Goal: Transaction & Acquisition: Obtain resource

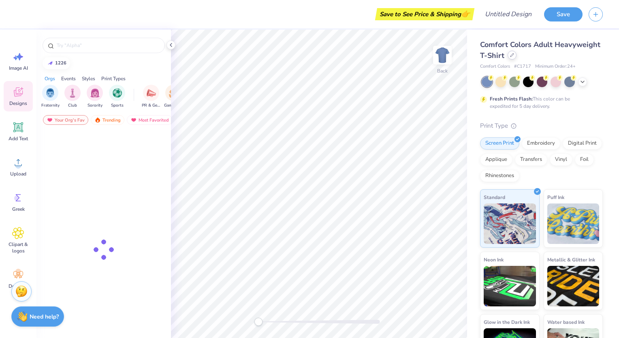
click at [514, 56] on icon at bounding box center [512, 55] width 3 height 3
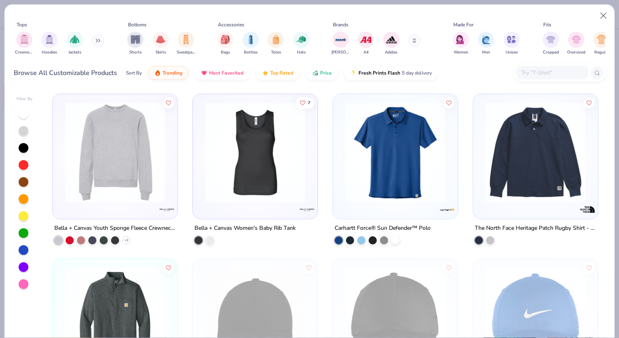
click at [532, 71] on input "text" at bounding box center [552, 72] width 62 height 9
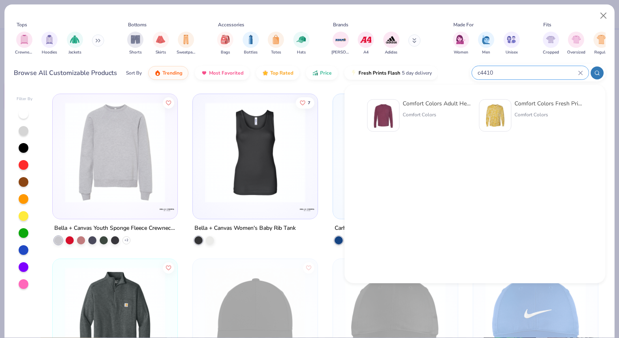
type input "c4410"
click at [398, 104] on div at bounding box center [383, 115] width 32 height 32
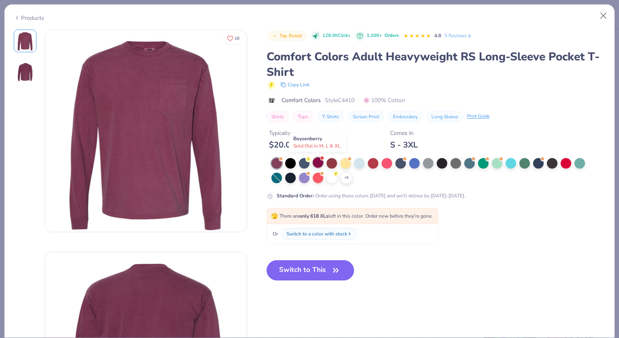
click at [321, 159] on span at bounding box center [322, 158] width 4 height 4
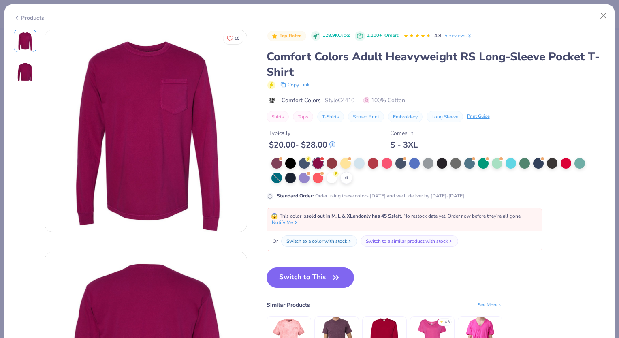
click at [293, 222] on icon at bounding box center [296, 223] width 6 height 6
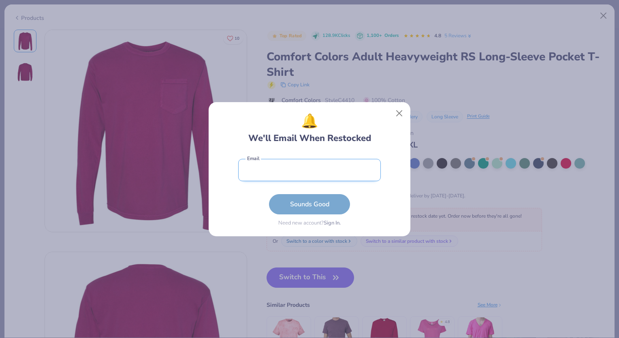
click at [319, 177] on input "email" at bounding box center [309, 170] width 143 height 22
type input "[EMAIL_ADDRESS][DOMAIN_NAME]"
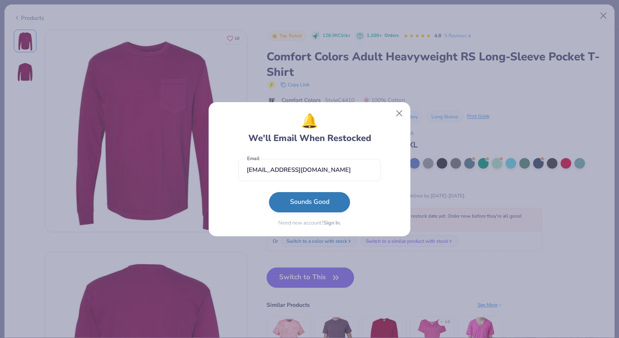
click at [315, 205] on button "Sounds Good" at bounding box center [309, 202] width 81 height 20
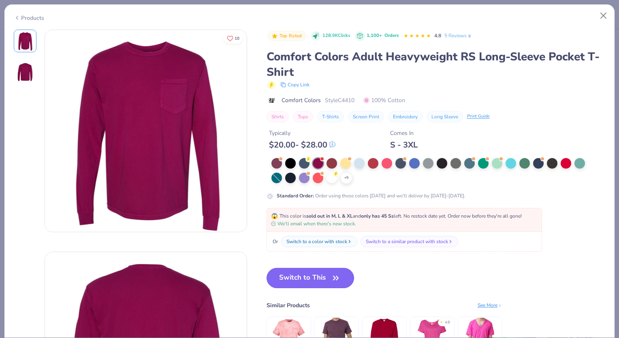
click at [318, 273] on button "Switch to This" at bounding box center [311, 278] width 88 height 20
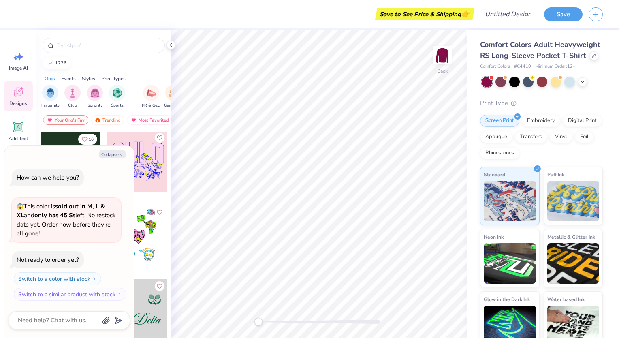
click at [159, 138] on icon "Like" at bounding box center [159, 138] width 6 height 6
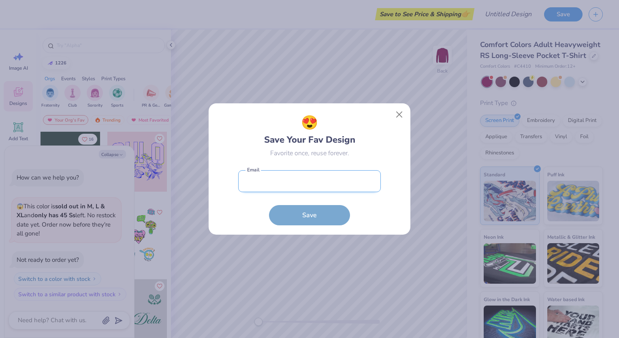
click at [276, 179] on input "email" at bounding box center [309, 181] width 143 height 22
type input "[EMAIL_ADDRESS][DOMAIN_NAME]"
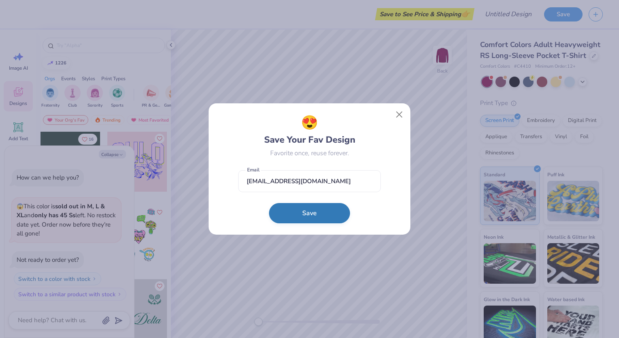
click at [311, 216] on button "Save" at bounding box center [309, 213] width 81 height 20
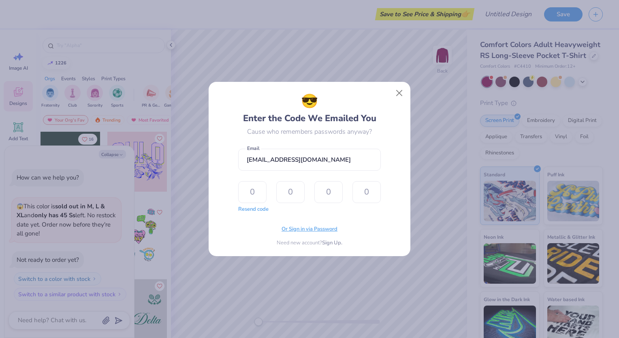
click at [311, 229] on span "Or Sign in via Password" at bounding box center [310, 229] width 56 height 8
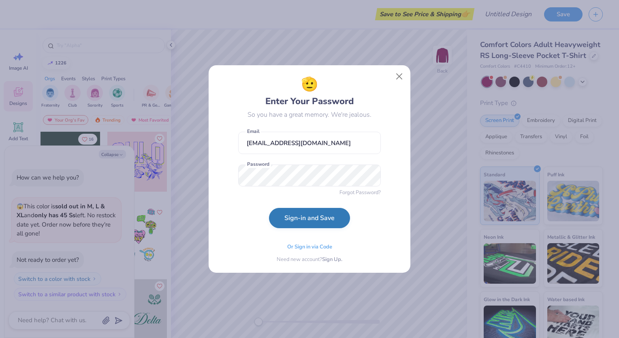
click at [303, 217] on button "Sign-in and Save" at bounding box center [309, 218] width 81 height 20
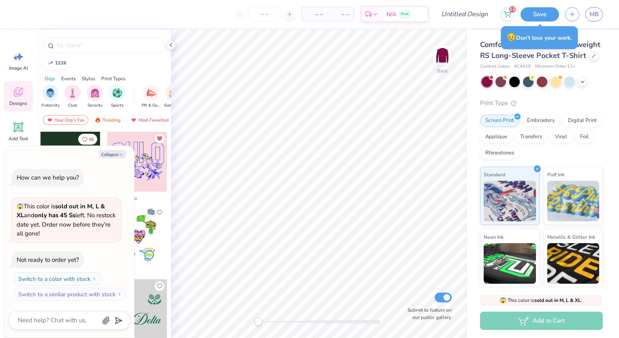
type textarea "x"
